Goal: Task Accomplishment & Management: Manage account settings

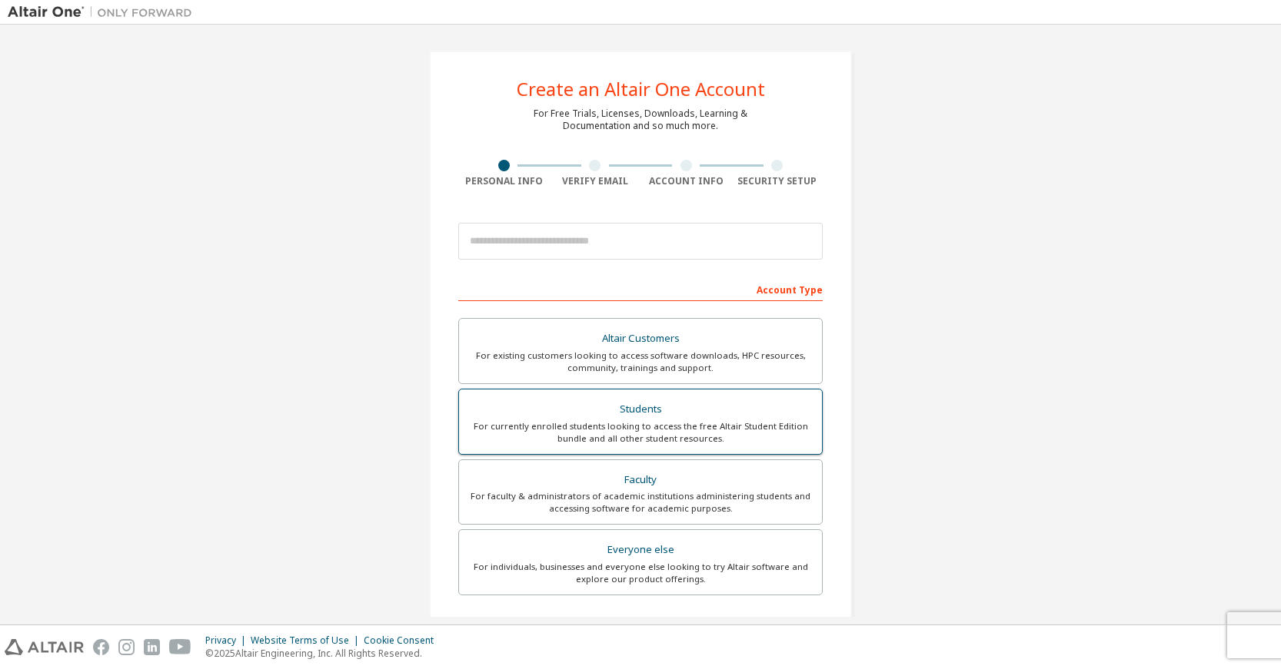
click at [603, 429] on div "For currently enrolled students looking to access the free Altair Student Editi…" at bounding box center [640, 432] width 344 height 25
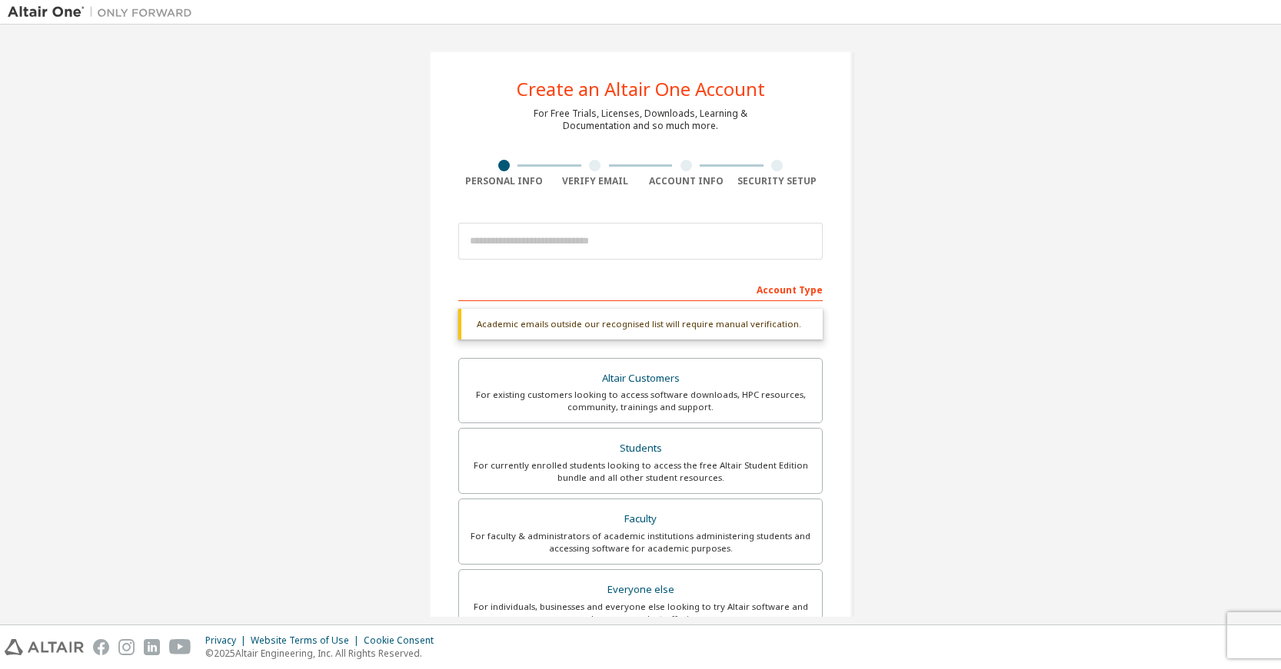
click at [754, 326] on div "Academic emails outside our recognised list will require manual verification." at bounding box center [640, 324] width 364 height 31
click at [547, 330] on div "Academic emails outside our recognised list will require manual verification." at bounding box center [640, 324] width 364 height 31
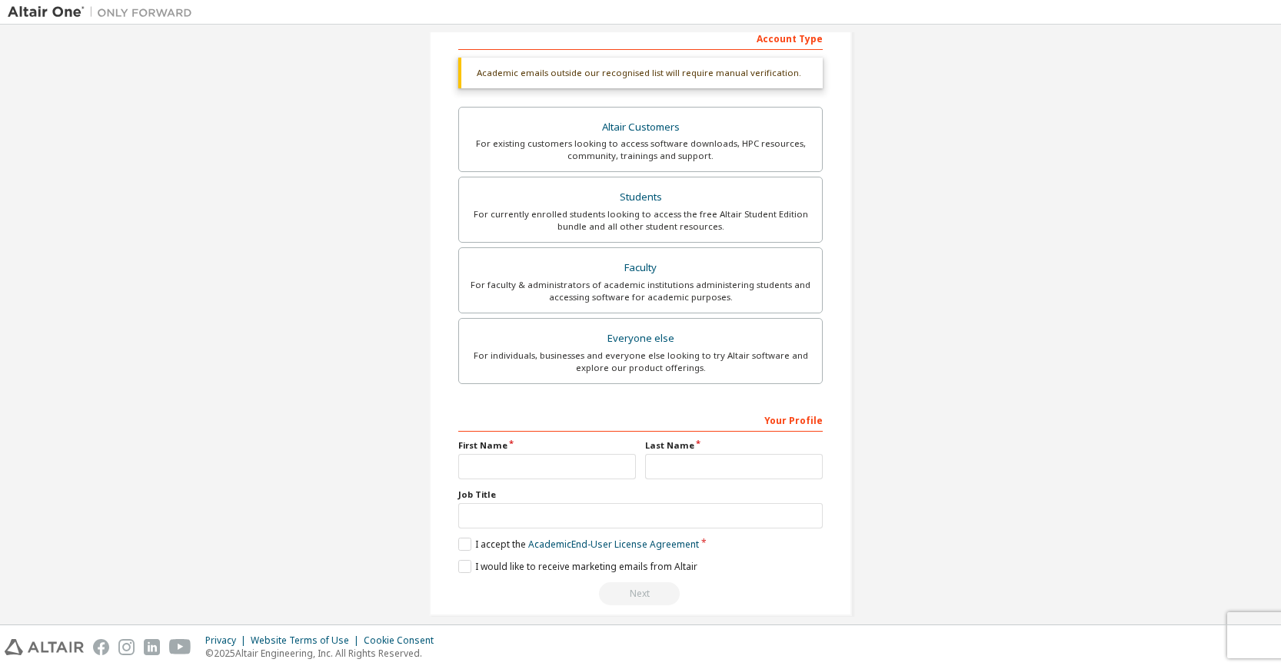
scroll to position [270, 0]
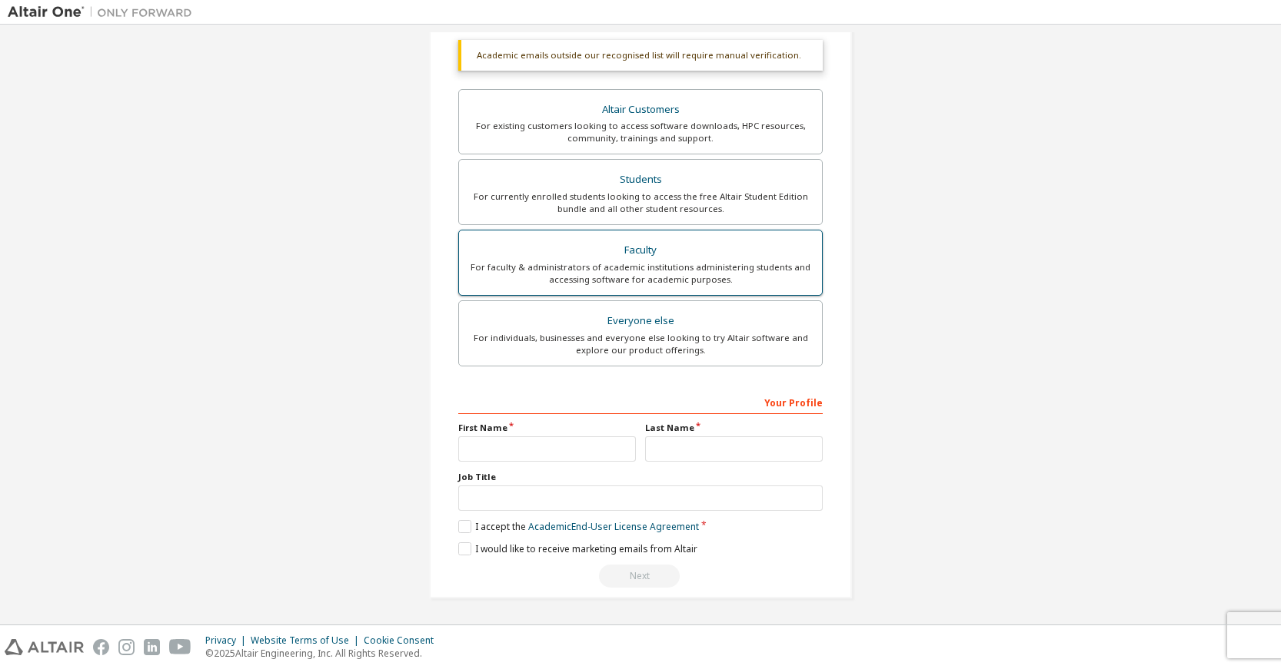
click at [673, 263] on div "For faculty & administrators of academic institutions administering students an…" at bounding box center [640, 273] width 344 height 25
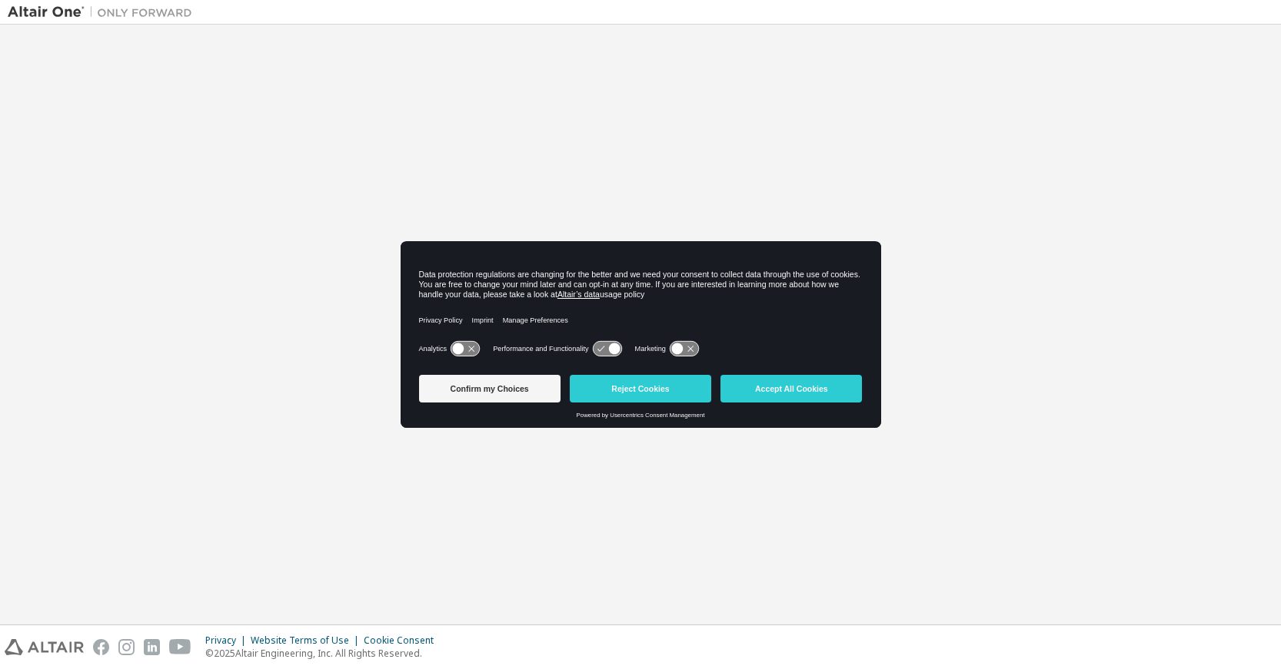
click at [643, 382] on button "Reject Cookies" at bounding box center [640, 389] width 141 height 28
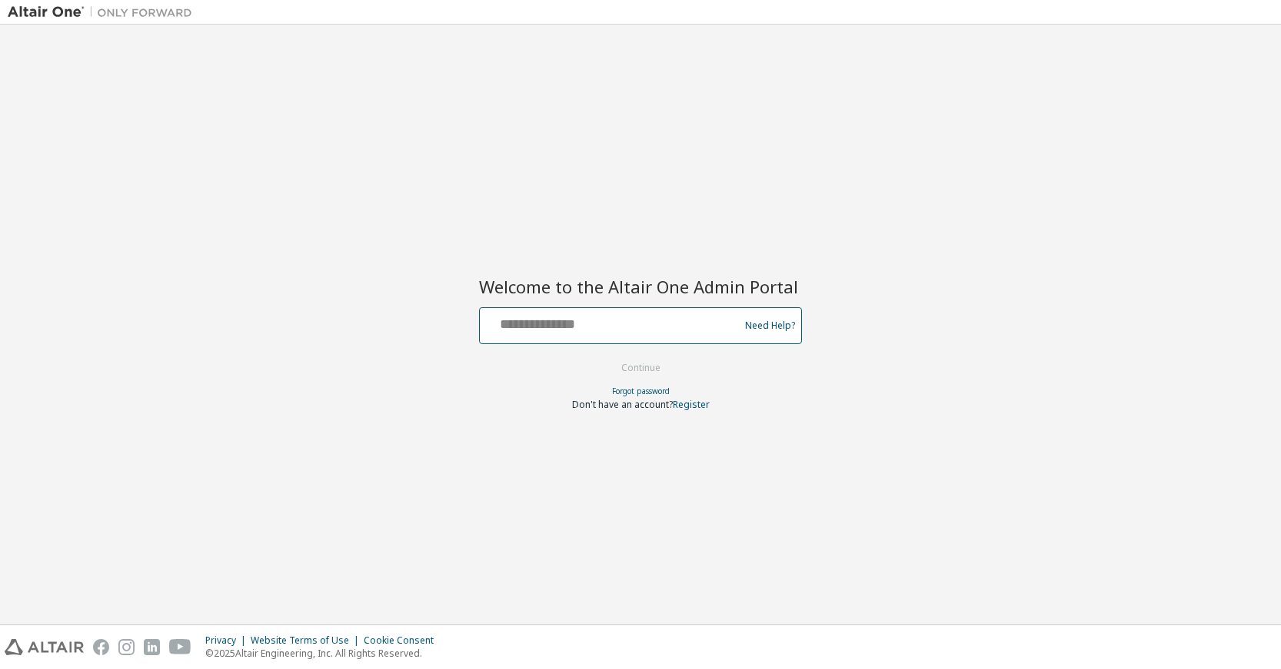
click at [636, 329] on input "text" at bounding box center [611, 322] width 251 height 22
drag, startPoint x: 739, startPoint y: 327, endPoint x: 700, endPoint y: 330, distance: 38.6
click at [730, 327] on div "Need Help?" at bounding box center [640, 325] width 323 height 37
click at [653, 331] on input "text" at bounding box center [611, 322] width 251 height 22
click at [553, 324] on input "text" at bounding box center [611, 322] width 251 height 22
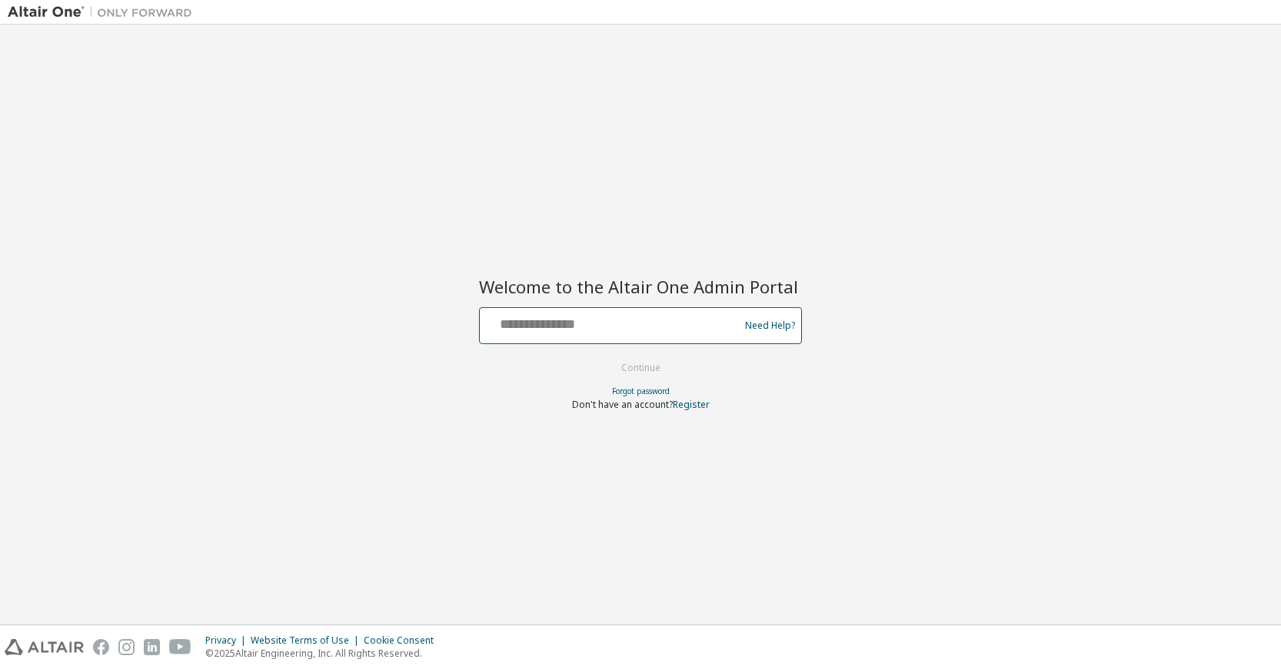
click at [642, 320] on input "text" at bounding box center [611, 322] width 251 height 22
click at [573, 324] on input "text" at bounding box center [611, 322] width 251 height 22
type input "**********"
click at [632, 366] on button "Continue" at bounding box center [640, 368] width 71 height 23
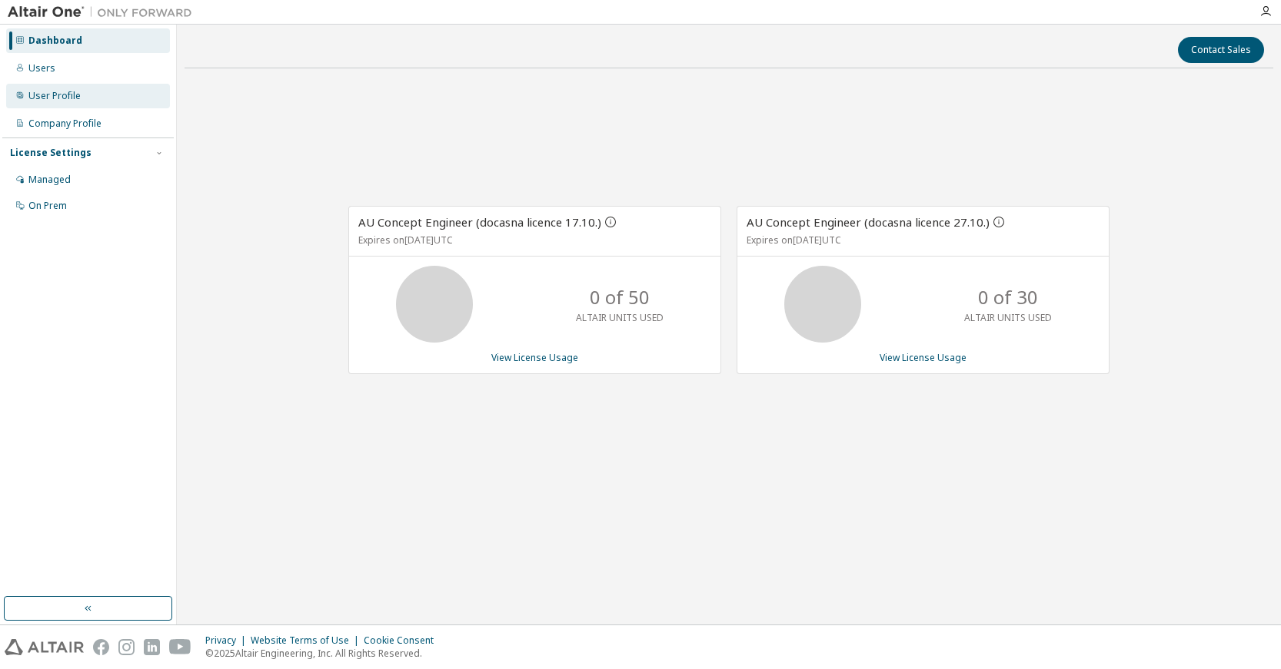
click at [51, 93] on div "User Profile" at bounding box center [54, 96] width 52 height 12
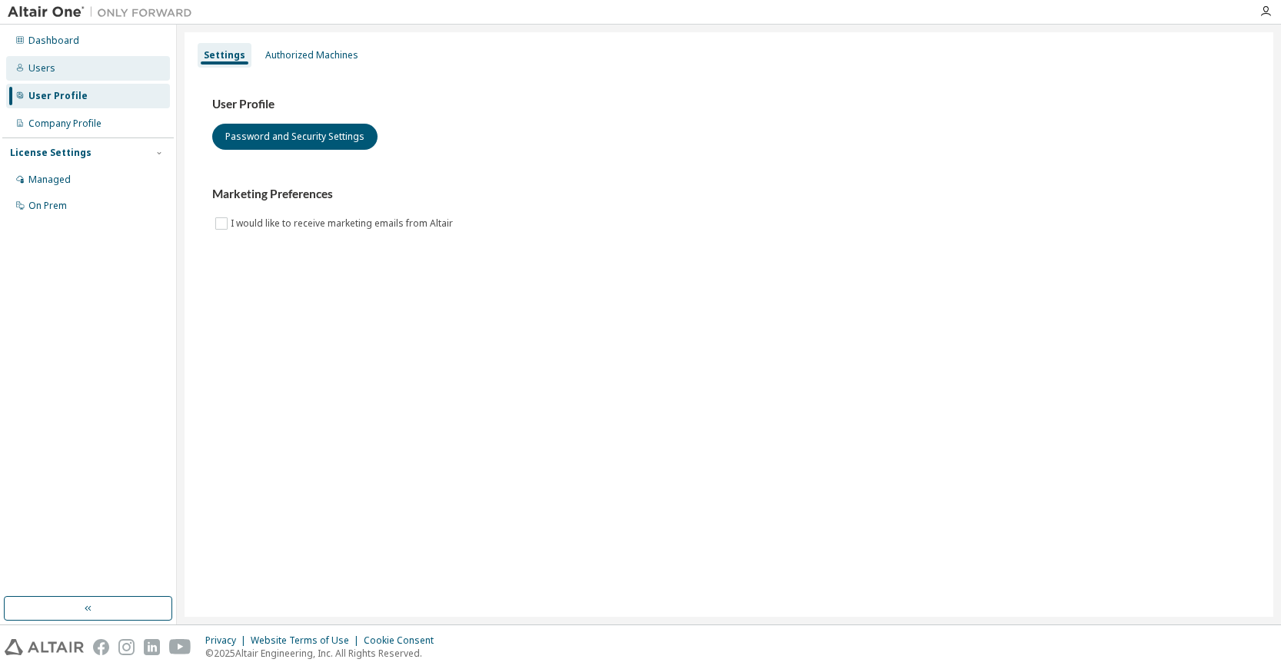
click at [49, 68] on div "Users" at bounding box center [41, 68] width 27 height 12
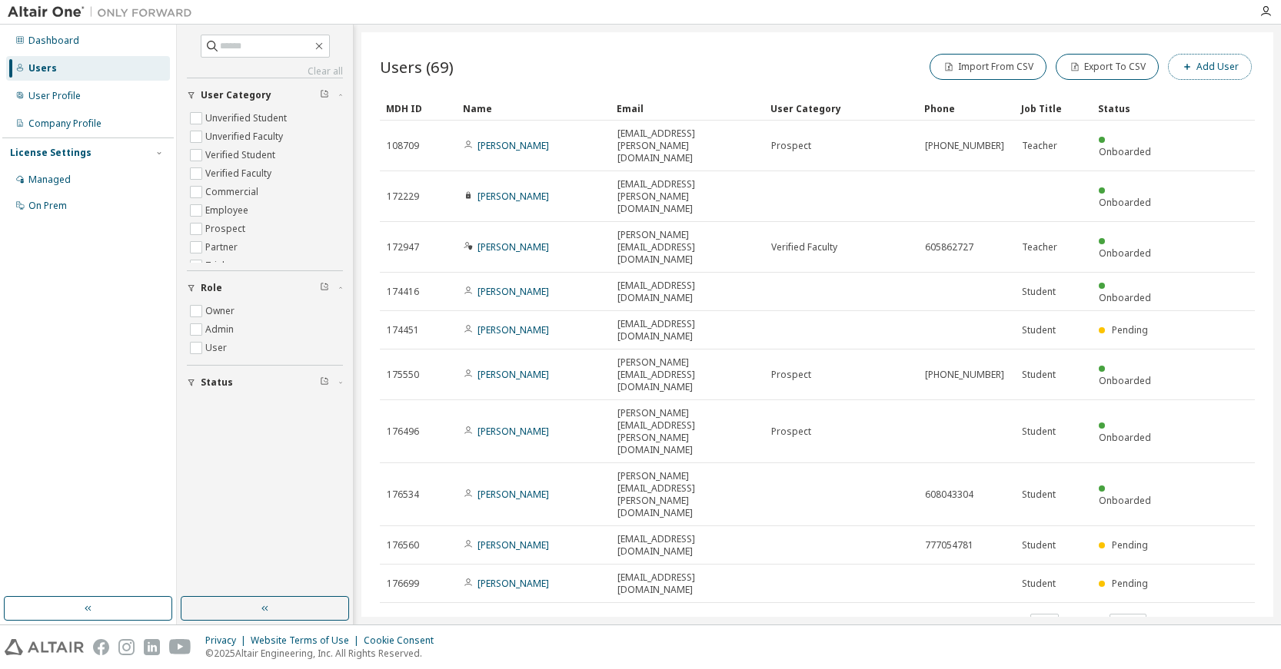
click at [1211, 75] on button "Add User" at bounding box center [1210, 67] width 84 height 26
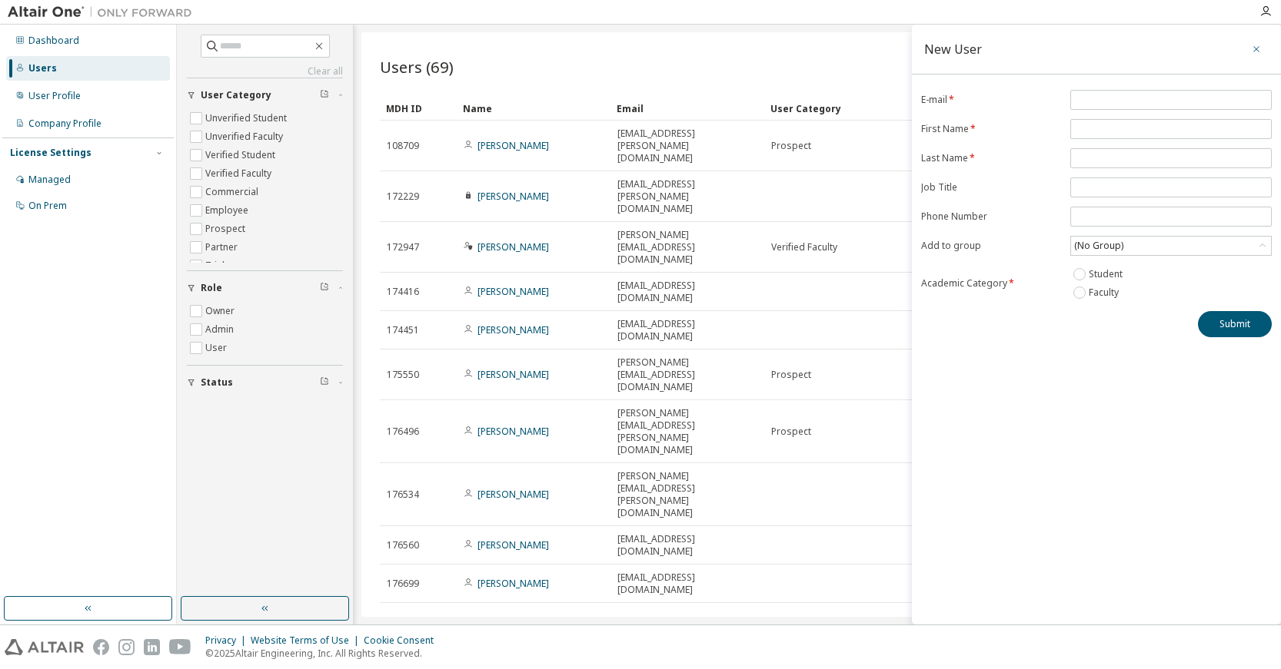
click at [1257, 49] on icon "button" at bounding box center [1256, 49] width 11 height 12
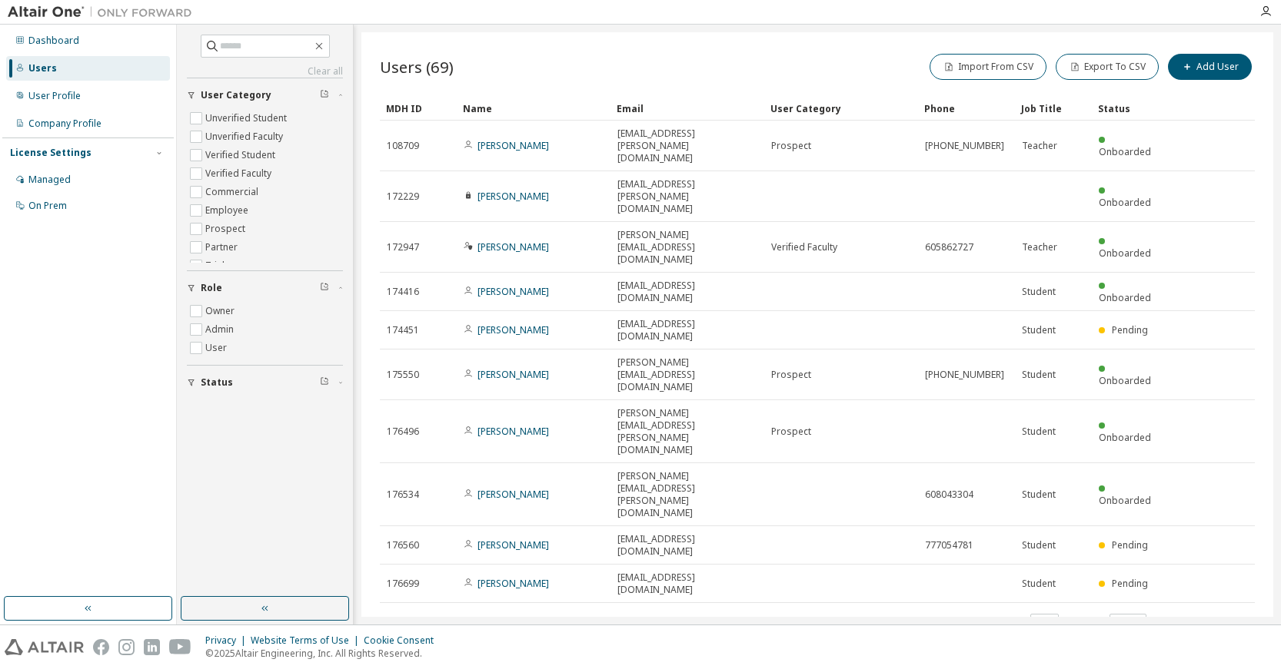
click at [380, 505] on div "Users (69) Import From CSV Export To CSV Add User Clear Load Save Save As Field…" at bounding box center [817, 324] width 912 height 585
click at [38, 98] on div "User Profile" at bounding box center [54, 96] width 52 height 12
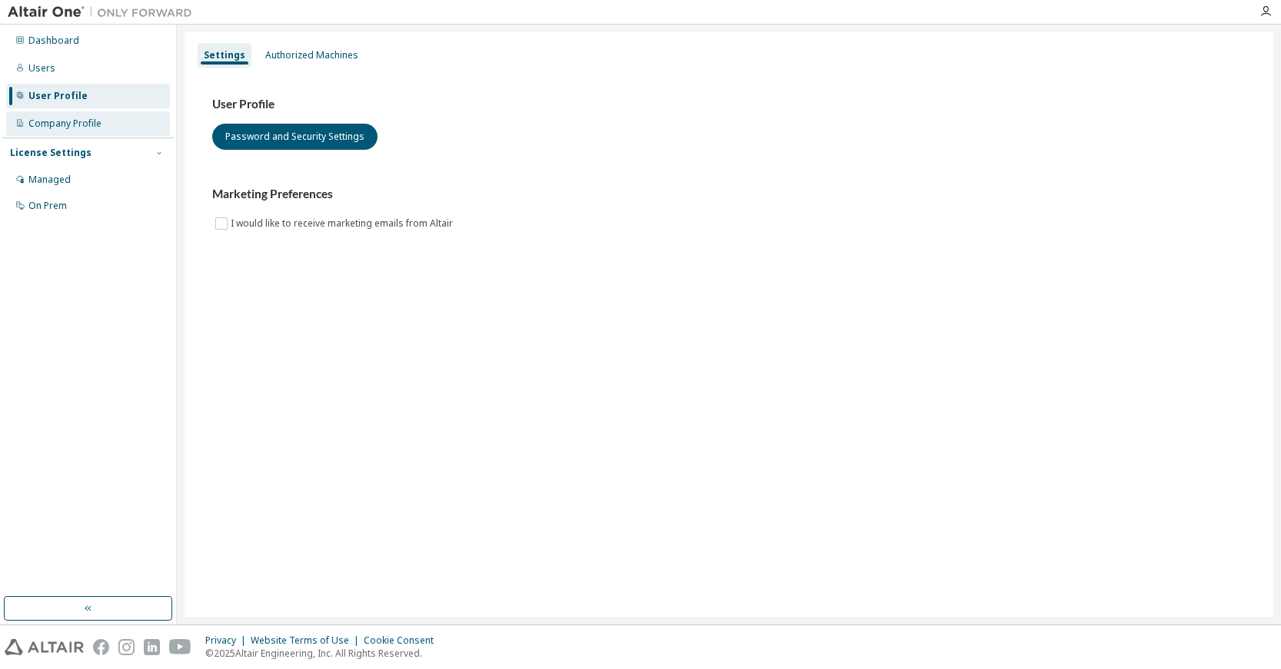
click at [42, 128] on div "Company Profile" at bounding box center [64, 124] width 73 height 12
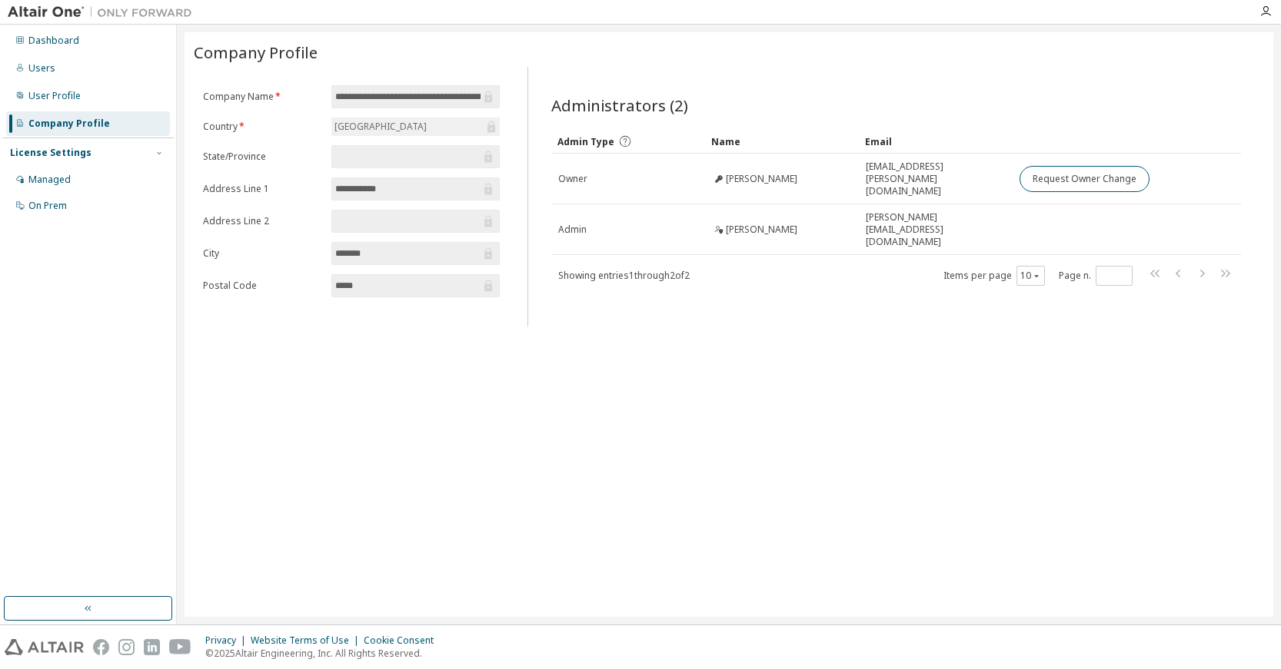
drag, startPoint x: 451, startPoint y: 96, endPoint x: 533, endPoint y: 96, distance: 82.2
click at [533, 96] on div "**********" at bounding box center [729, 197] width 1070 height 260
click at [43, 95] on div "User Profile" at bounding box center [54, 96] width 52 height 12
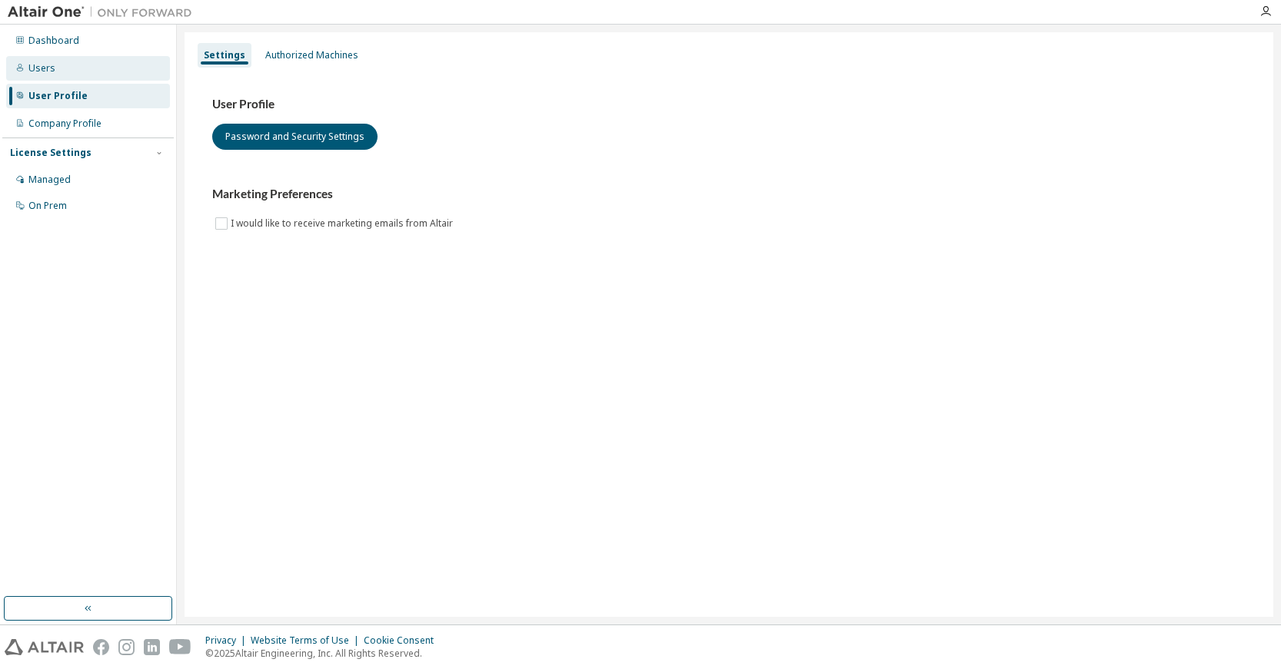
click at [52, 69] on div "Users" at bounding box center [41, 68] width 27 height 12
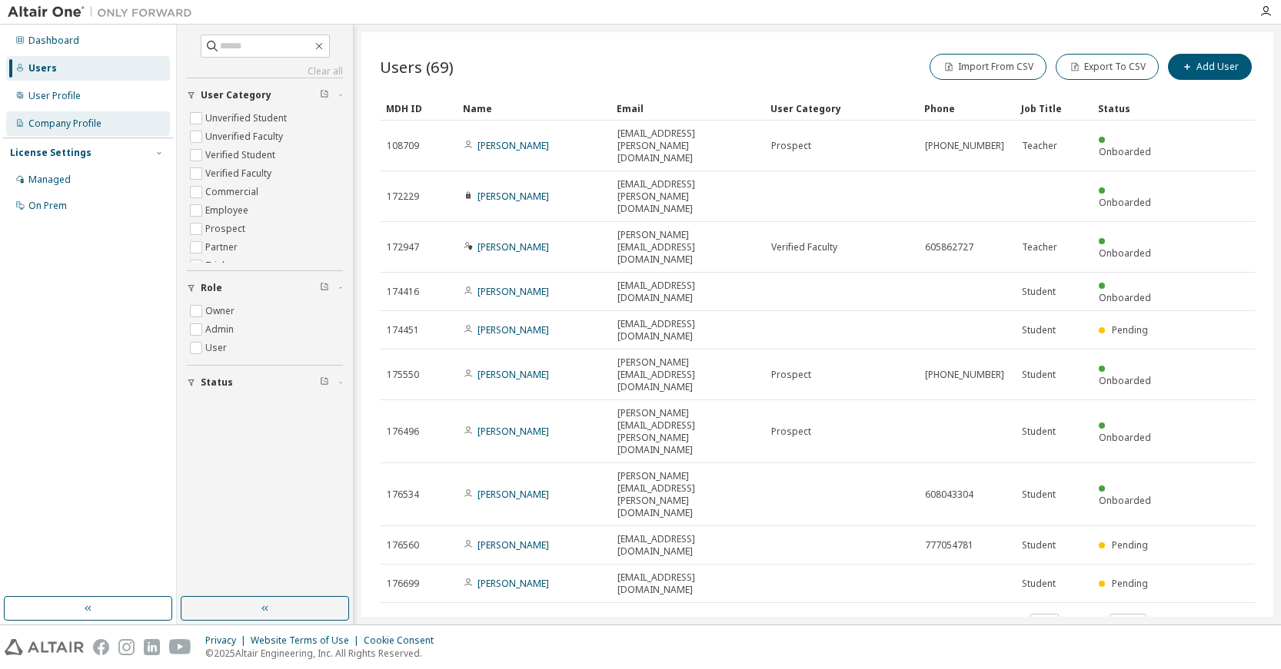
click at [63, 113] on div "Company Profile" at bounding box center [88, 123] width 164 height 25
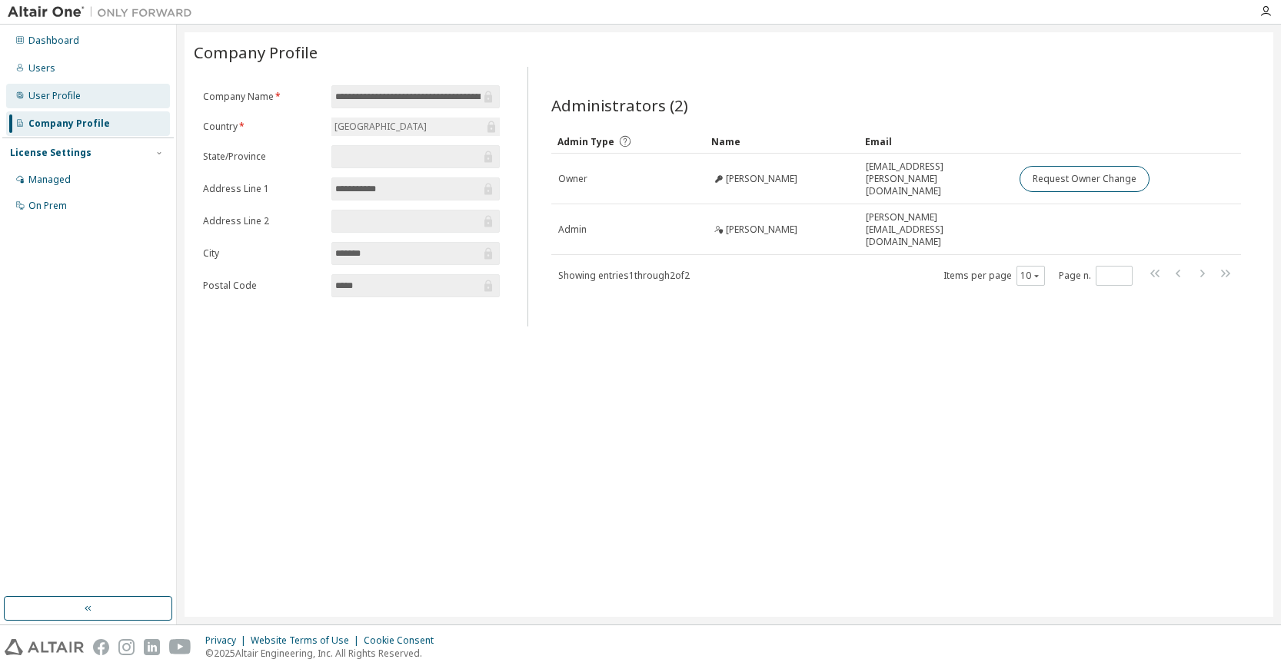
click at [46, 96] on div "User Profile" at bounding box center [54, 96] width 52 height 12
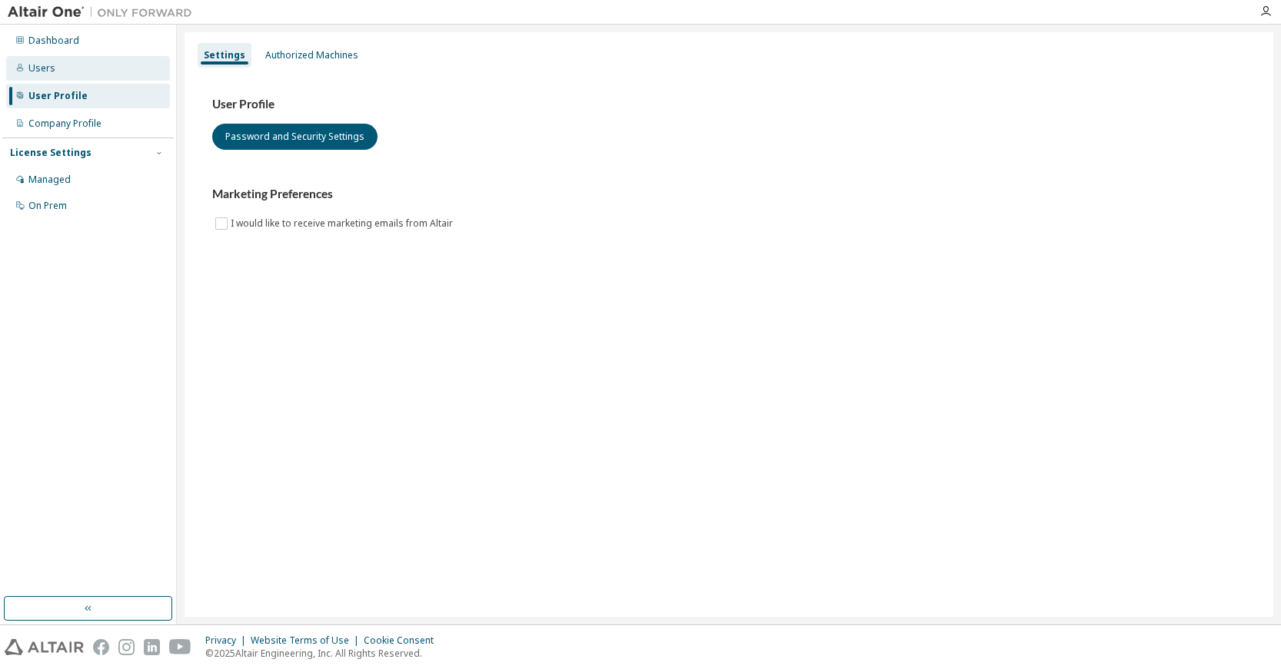
click at [40, 67] on div "Users" at bounding box center [41, 68] width 27 height 12
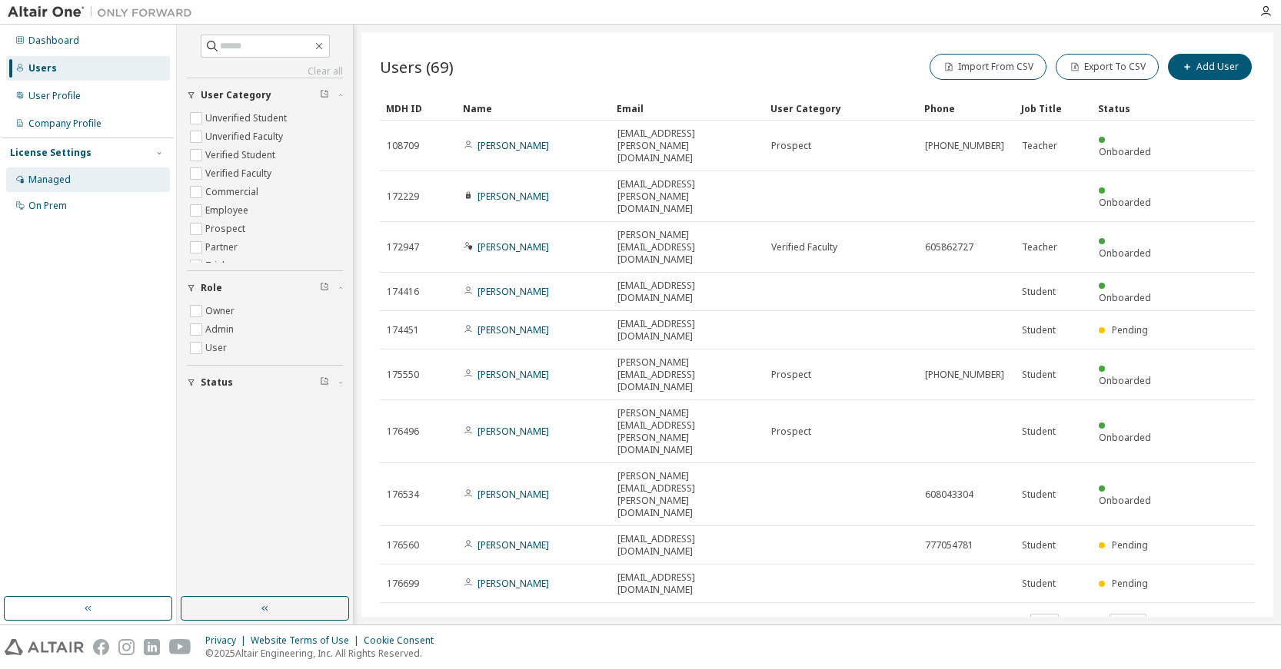
click at [48, 183] on div "Managed" at bounding box center [49, 180] width 42 height 12
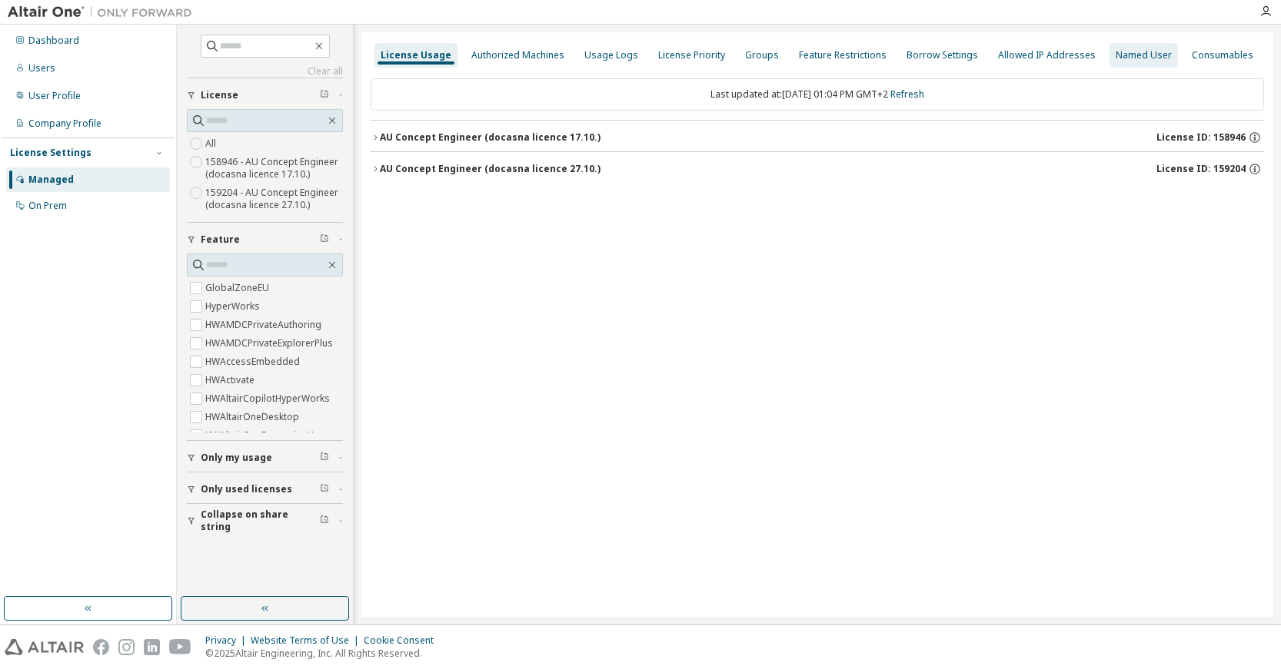
click at [1122, 55] on div "Named User" at bounding box center [1143, 55] width 56 height 12
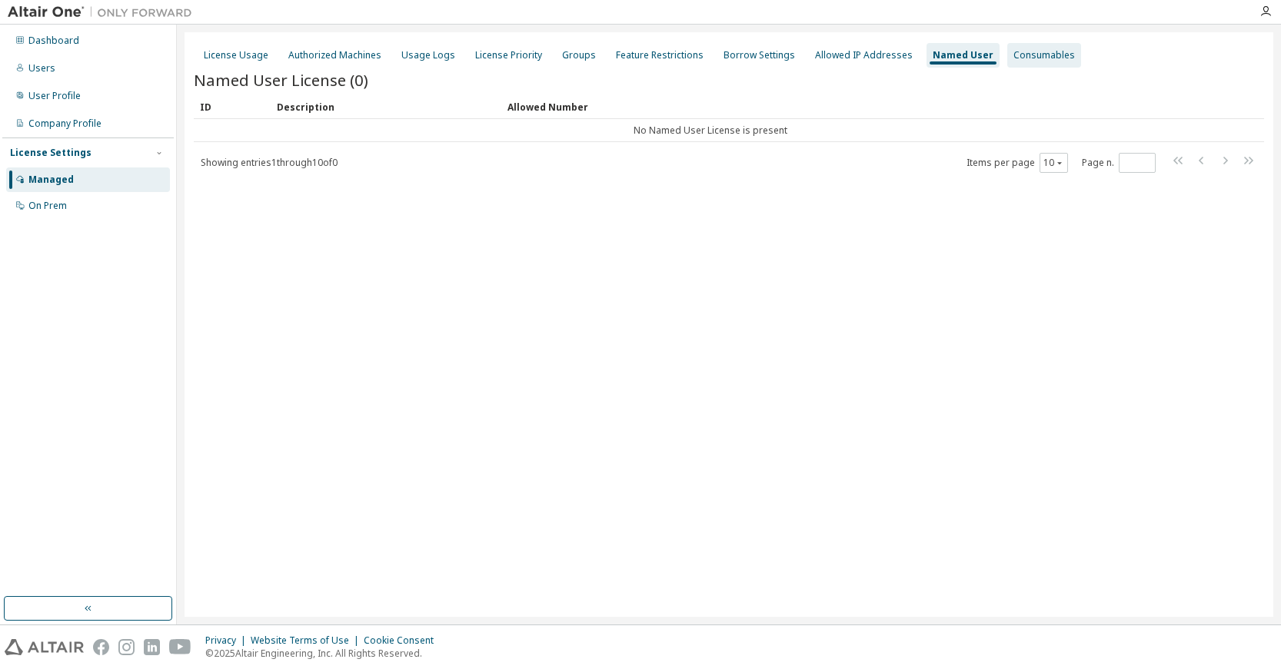
click at [1013, 55] on div "Consumables" at bounding box center [1043, 55] width 61 height 12
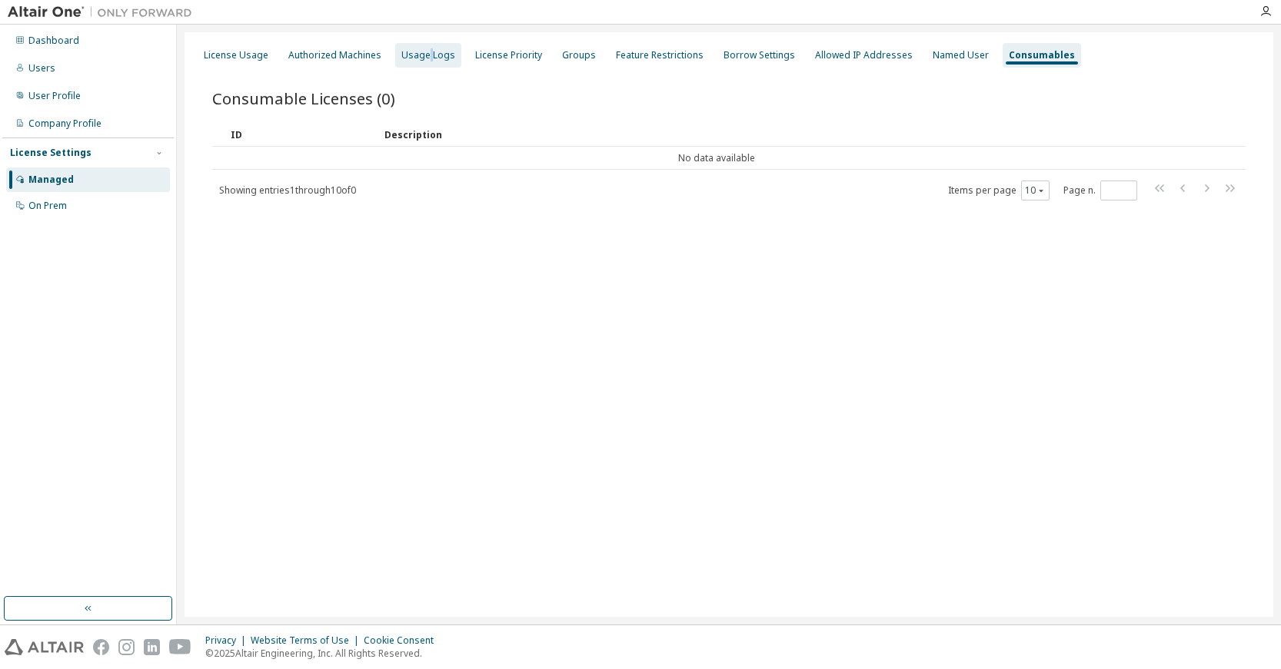
click at [425, 56] on div "Usage Logs" at bounding box center [428, 55] width 54 height 12
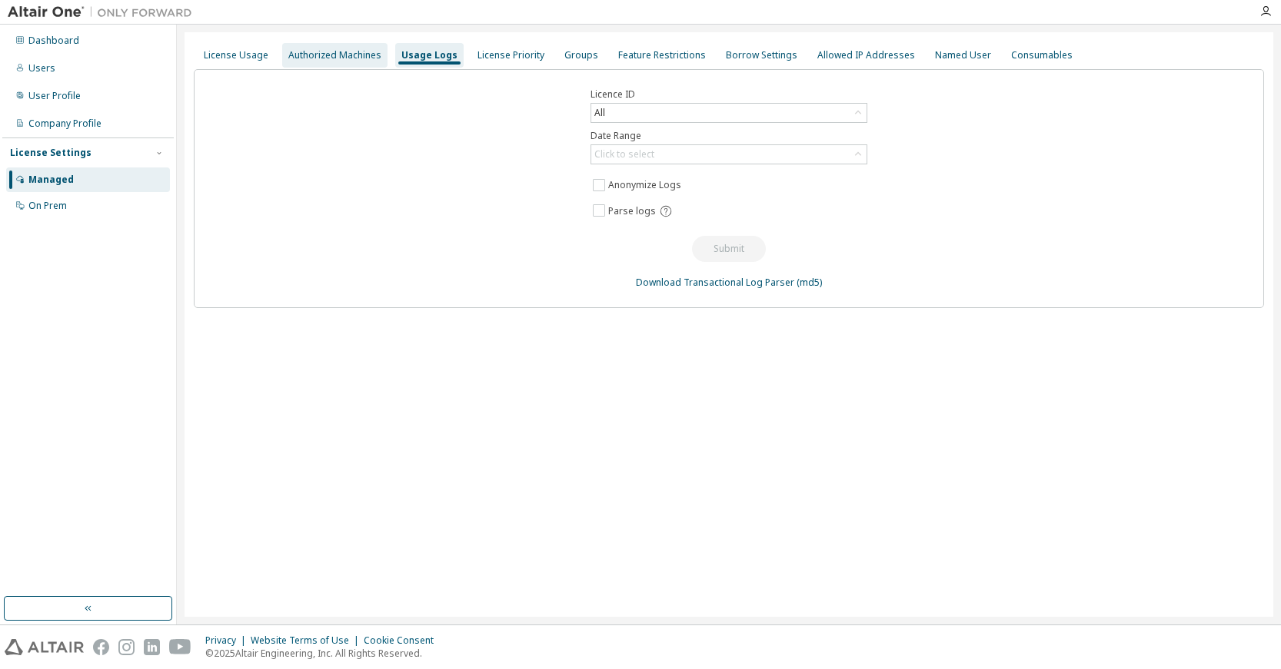
click at [343, 51] on div "Authorized Machines" at bounding box center [334, 55] width 93 height 12
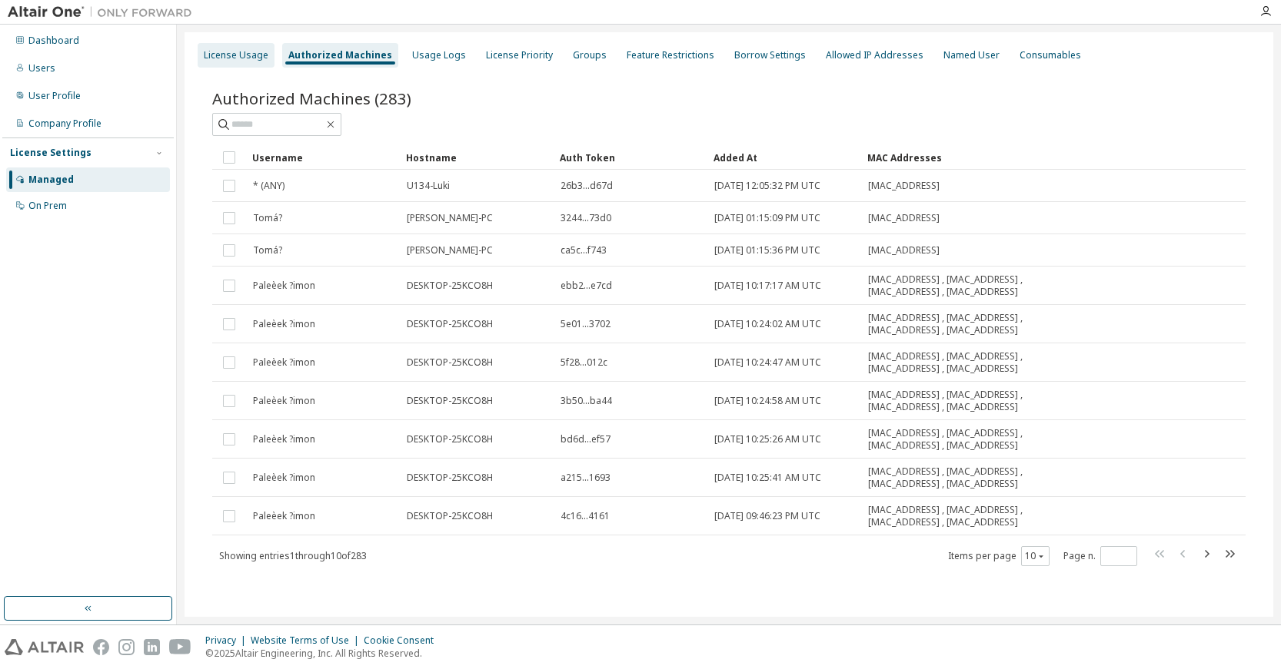
click at [247, 57] on div "License Usage" at bounding box center [236, 55] width 65 height 12
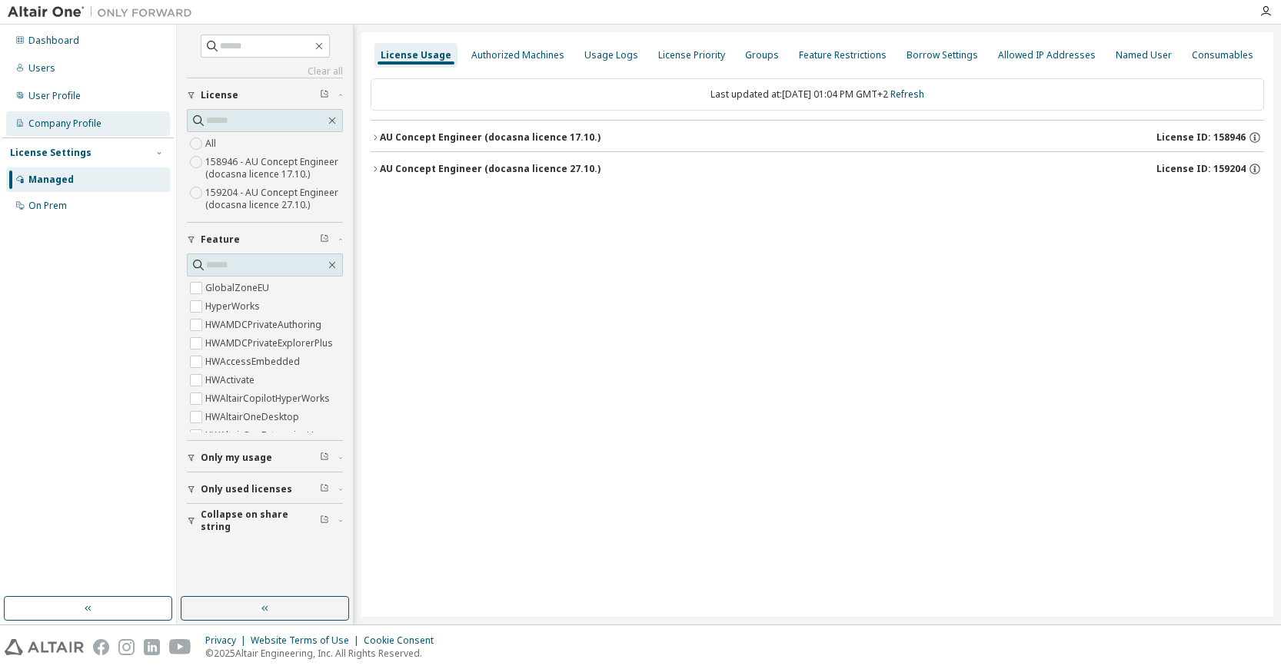
click at [61, 117] on div "Company Profile" at bounding box center [88, 123] width 164 height 25
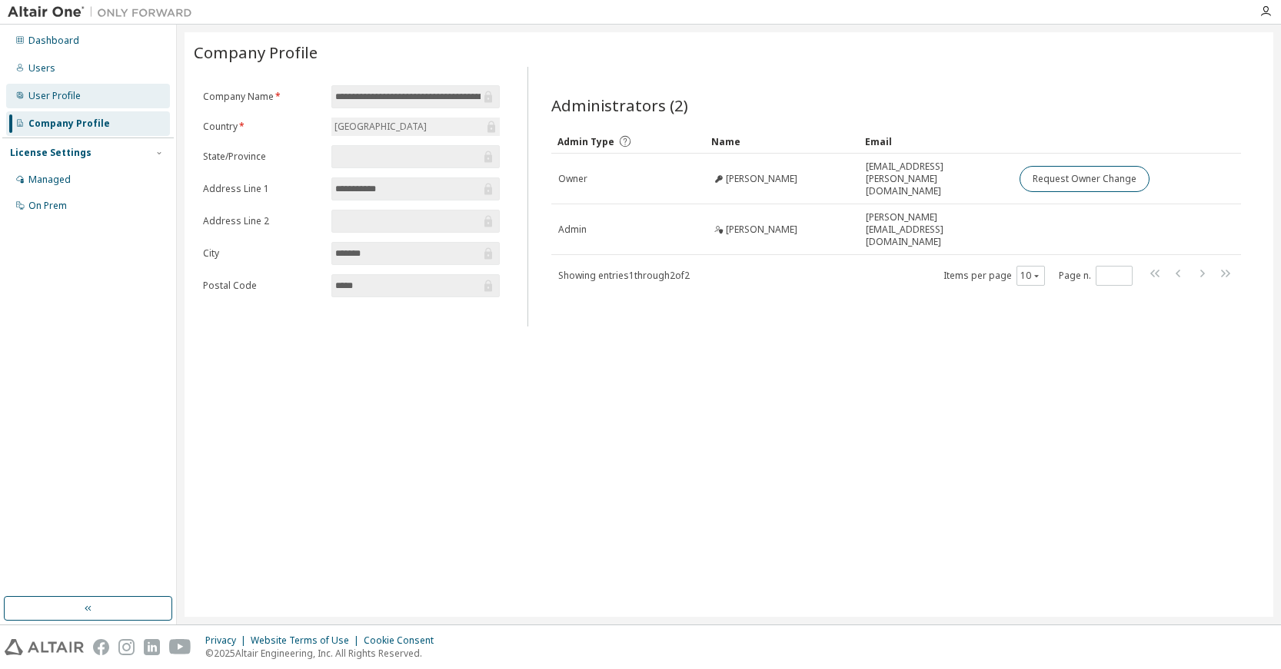
click at [73, 89] on div "User Profile" at bounding box center [88, 96] width 164 height 25
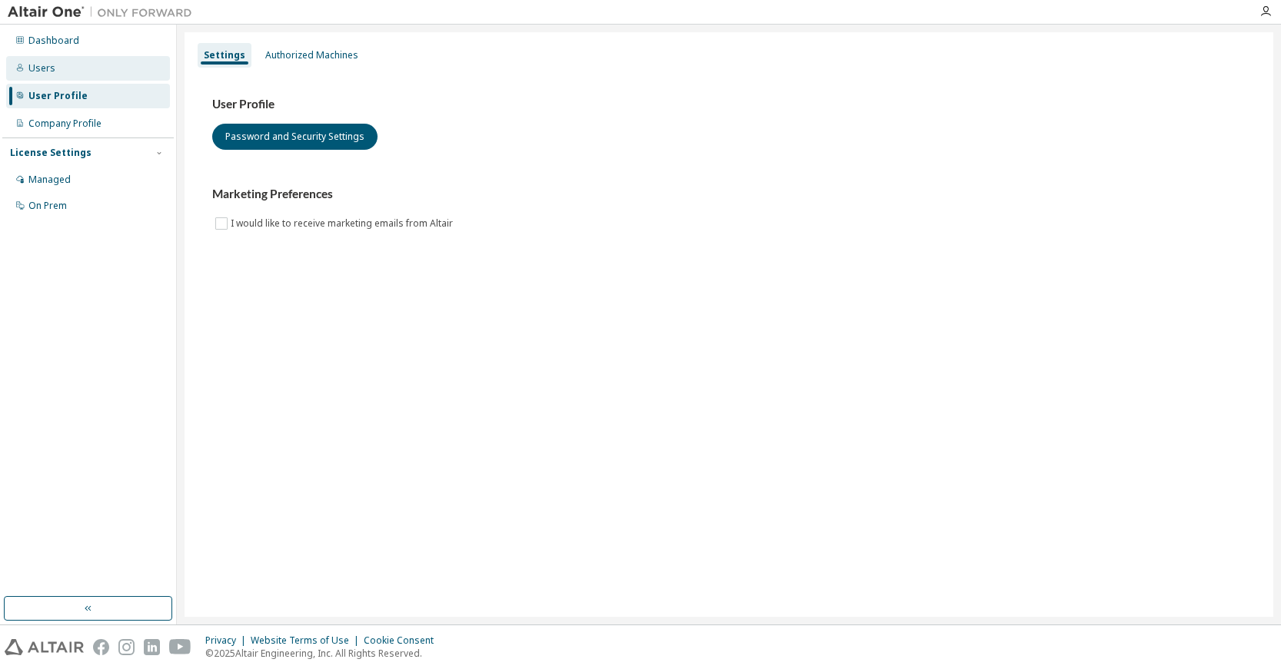
click at [45, 77] on div "Users" at bounding box center [88, 68] width 164 height 25
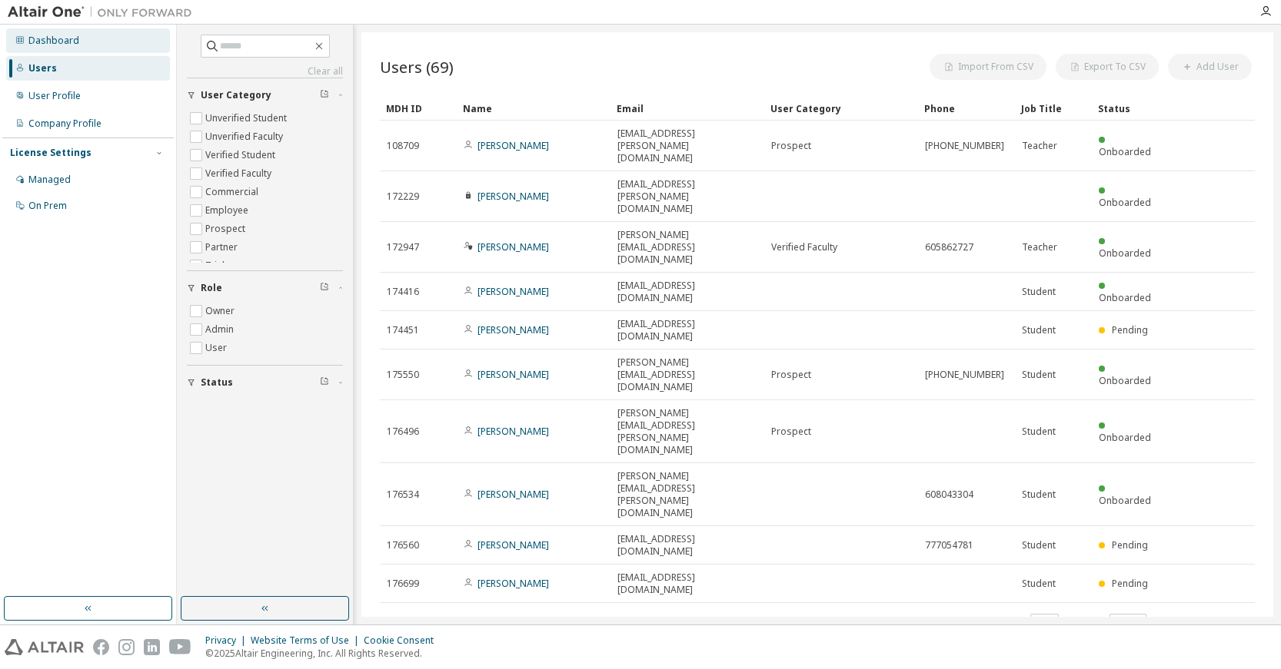
click at [45, 42] on div "Dashboard" at bounding box center [53, 41] width 51 height 12
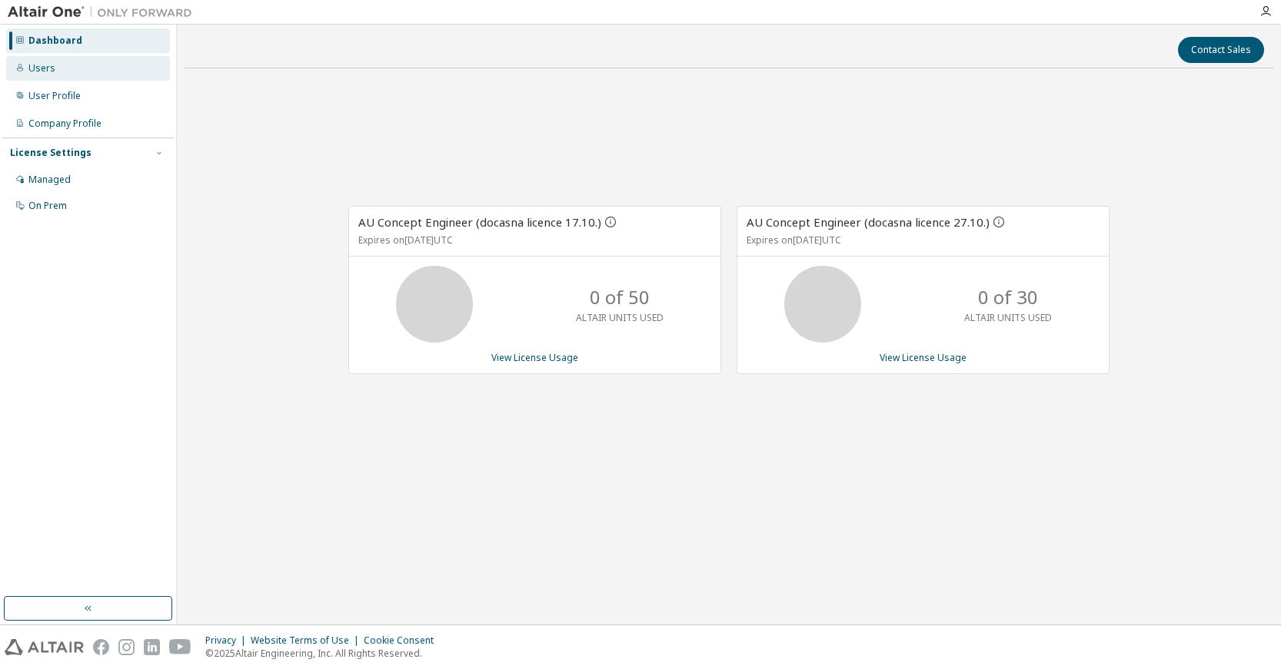
click at [38, 70] on div "Users" at bounding box center [41, 68] width 27 height 12
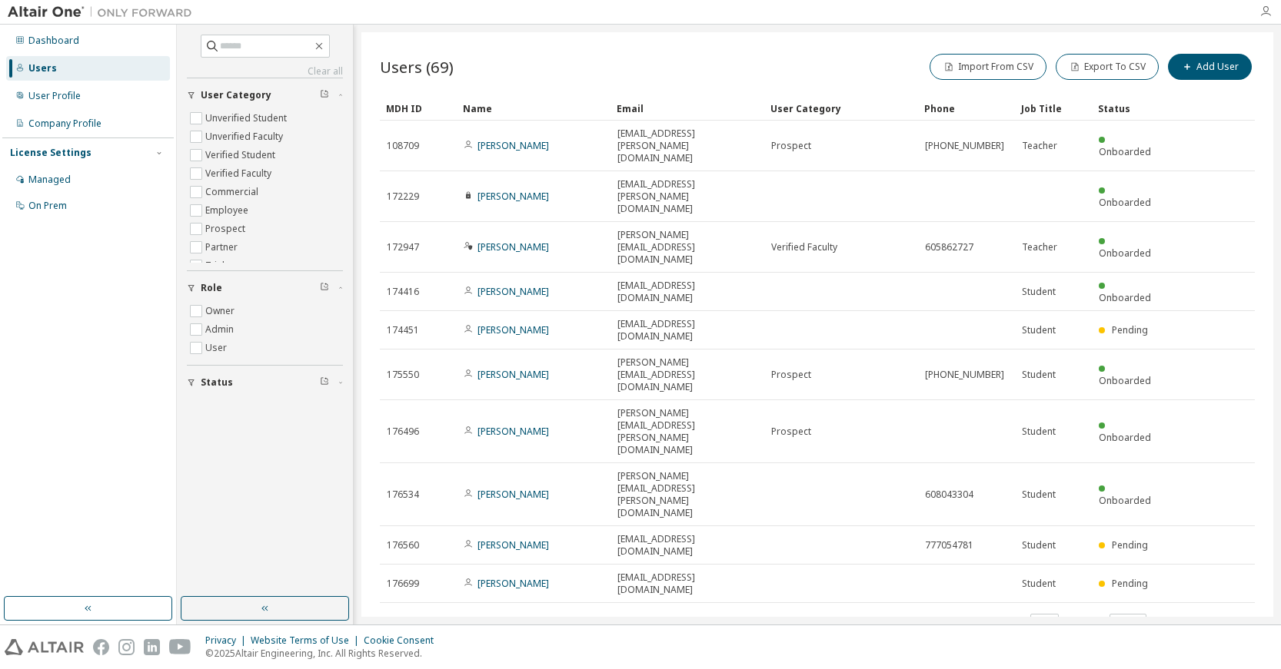
click at [1271, 15] on icon "button" at bounding box center [1265, 11] width 12 height 12
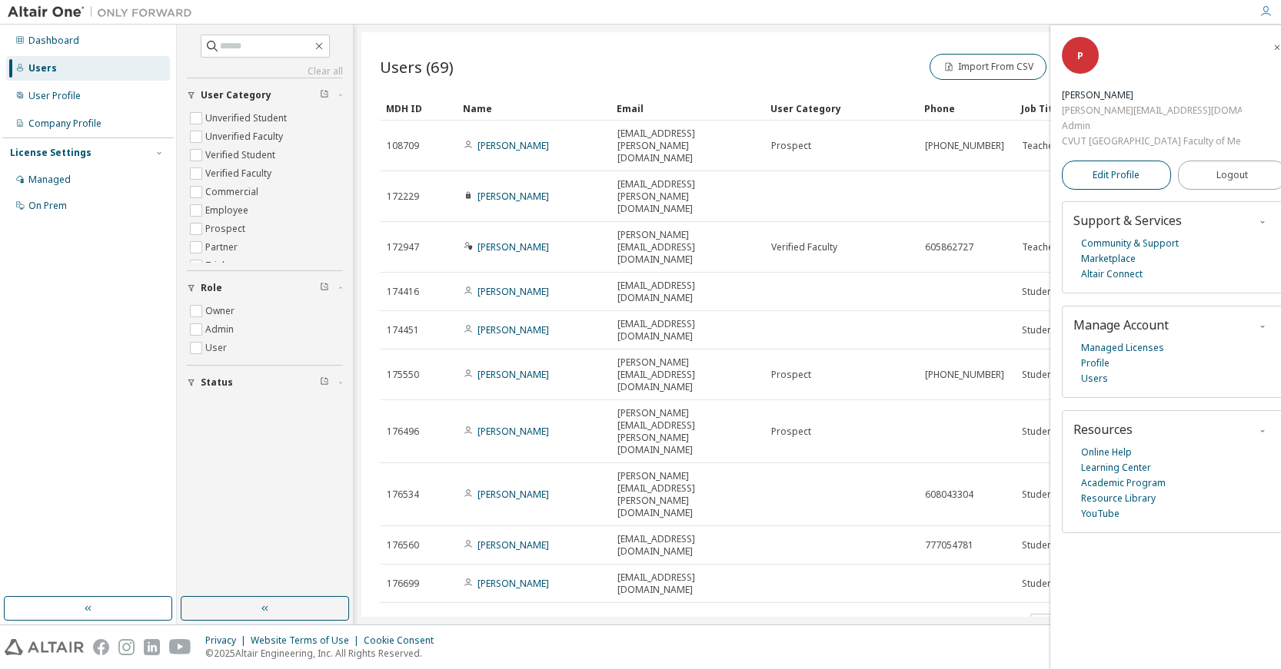
click at [1107, 178] on span "Edit Profile" at bounding box center [1115, 175] width 47 height 12
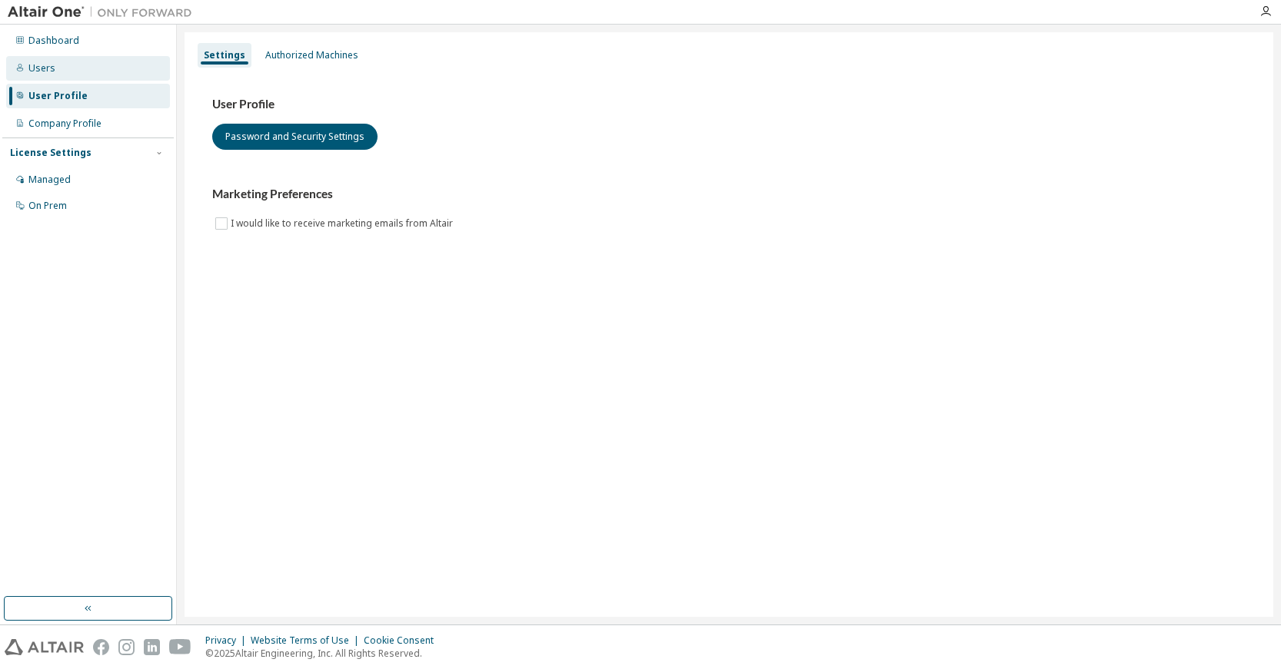
click at [42, 70] on div "Users" at bounding box center [41, 68] width 27 height 12
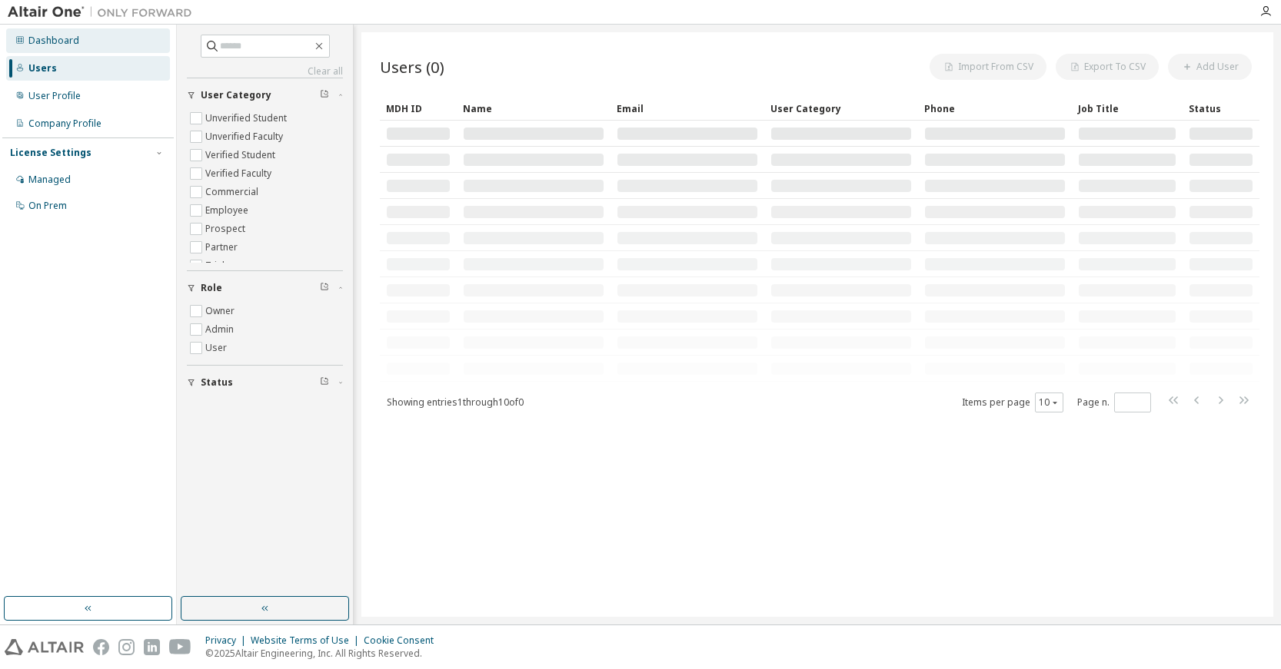
click at [45, 39] on div "Dashboard" at bounding box center [53, 41] width 51 height 12
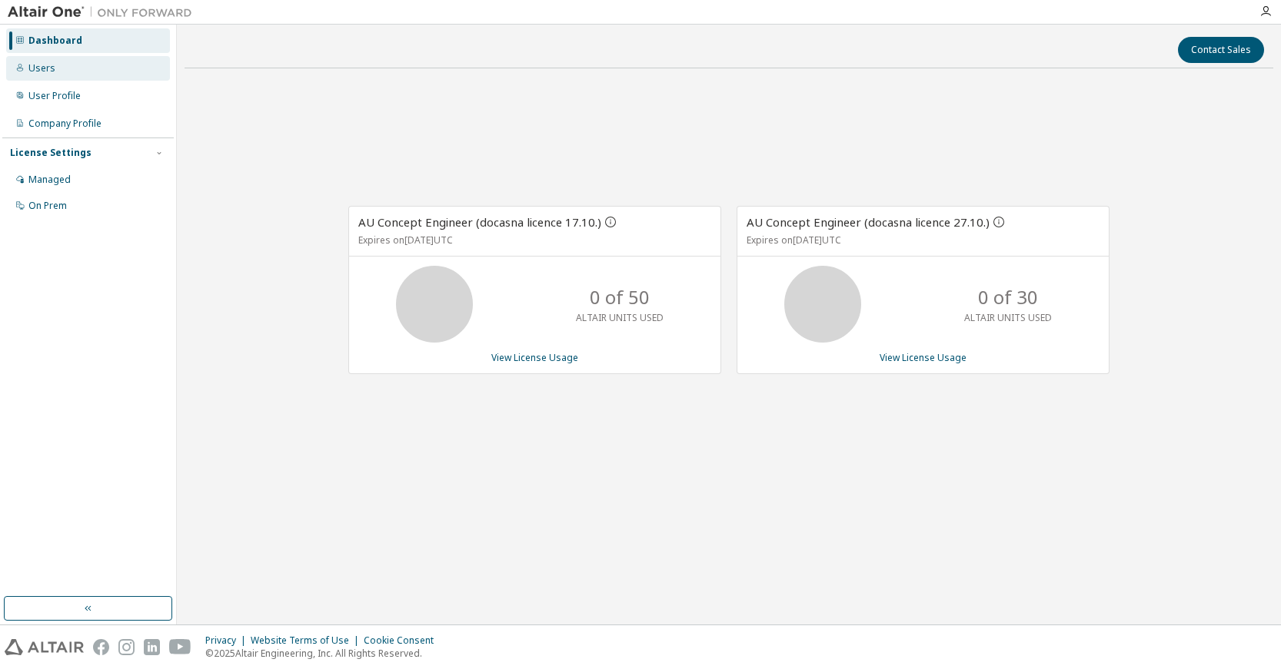
click at [43, 71] on div "Users" at bounding box center [41, 68] width 27 height 12
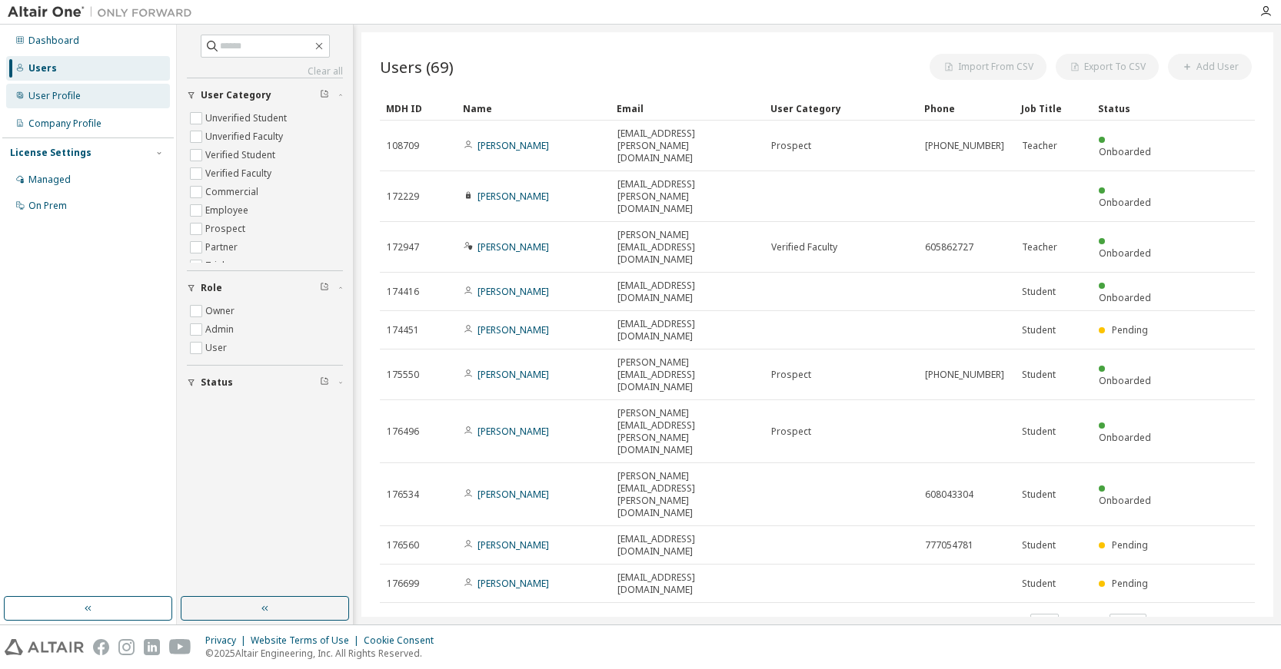
click at [45, 95] on div "User Profile" at bounding box center [54, 96] width 52 height 12
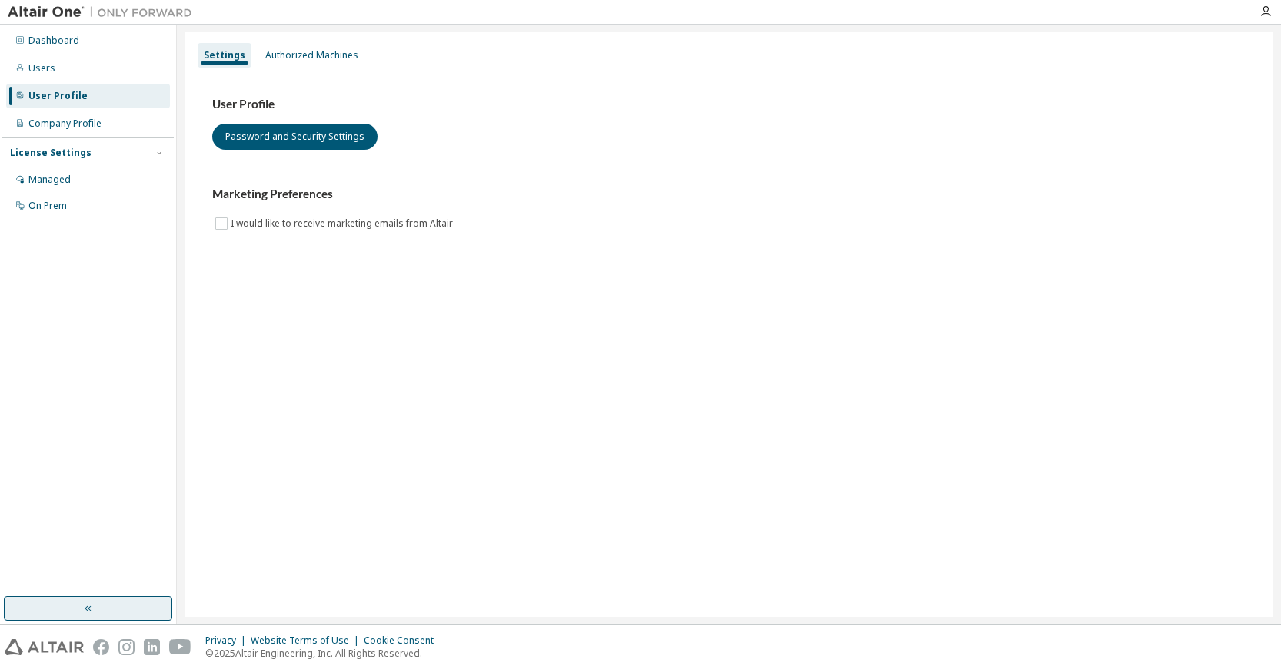
click at [98, 608] on button "button" at bounding box center [88, 608] width 168 height 25
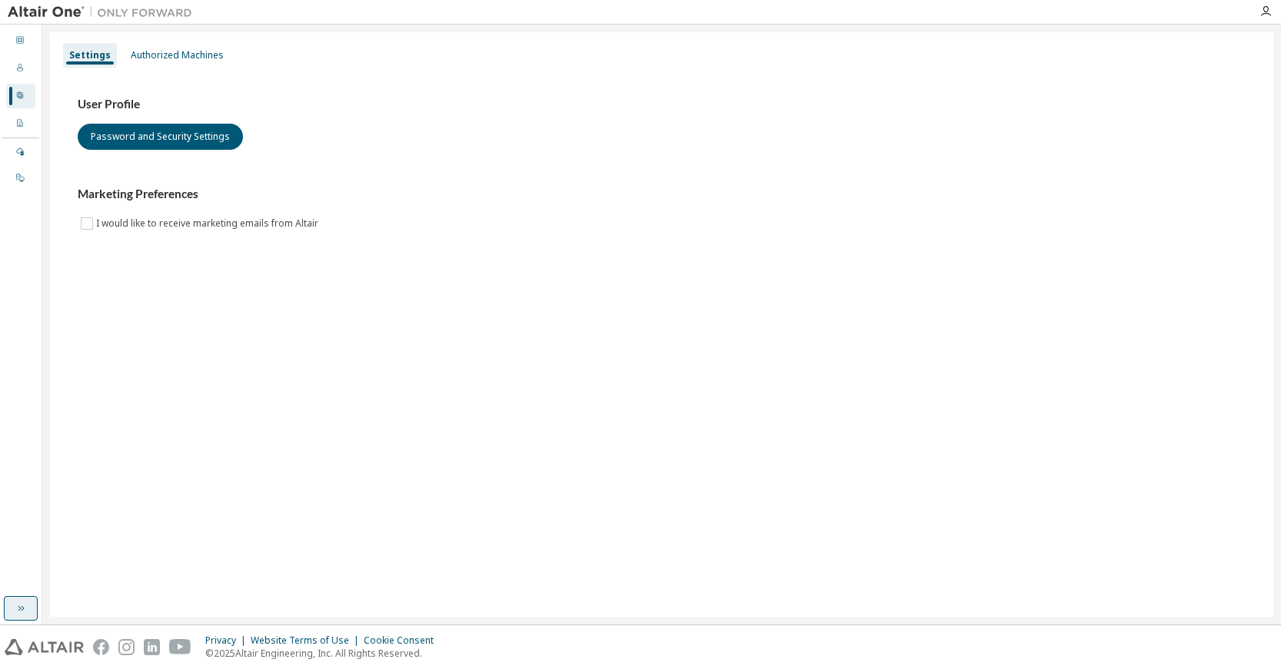
click at [25, 609] on icon "button" at bounding box center [21, 609] width 12 height 12
